Goal: Task Accomplishment & Management: Manage account settings

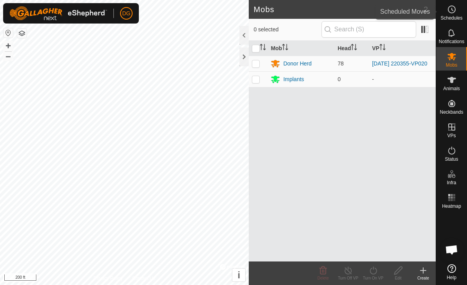
click at [451, 17] on span "Schedules" at bounding box center [452, 18] width 22 height 5
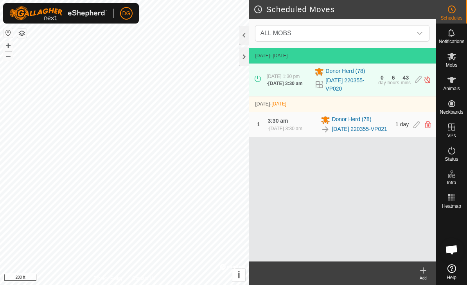
click at [416, 135] on div "1 3:30 am [DATE] at 3:30 am Donor Herd [PHONE_NUMBER][DATE] 220355-VP021 1 day" at bounding box center [342, 124] width 181 height 25
click at [417, 128] on icon at bounding box center [417, 124] width 6 height 7
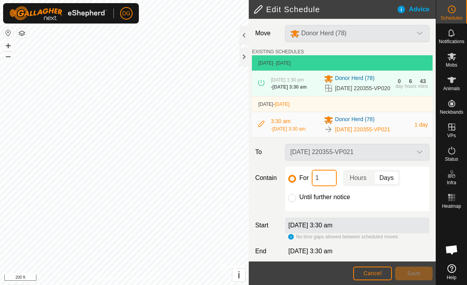
click at [330, 186] on input "1" at bounding box center [324, 177] width 25 height 16
type input "12"
click at [362, 182] on span "Hours" at bounding box center [358, 177] width 17 height 9
click at [419, 272] on span "Save" at bounding box center [413, 273] width 13 height 6
